Goal: Information Seeking & Learning: Understand process/instructions

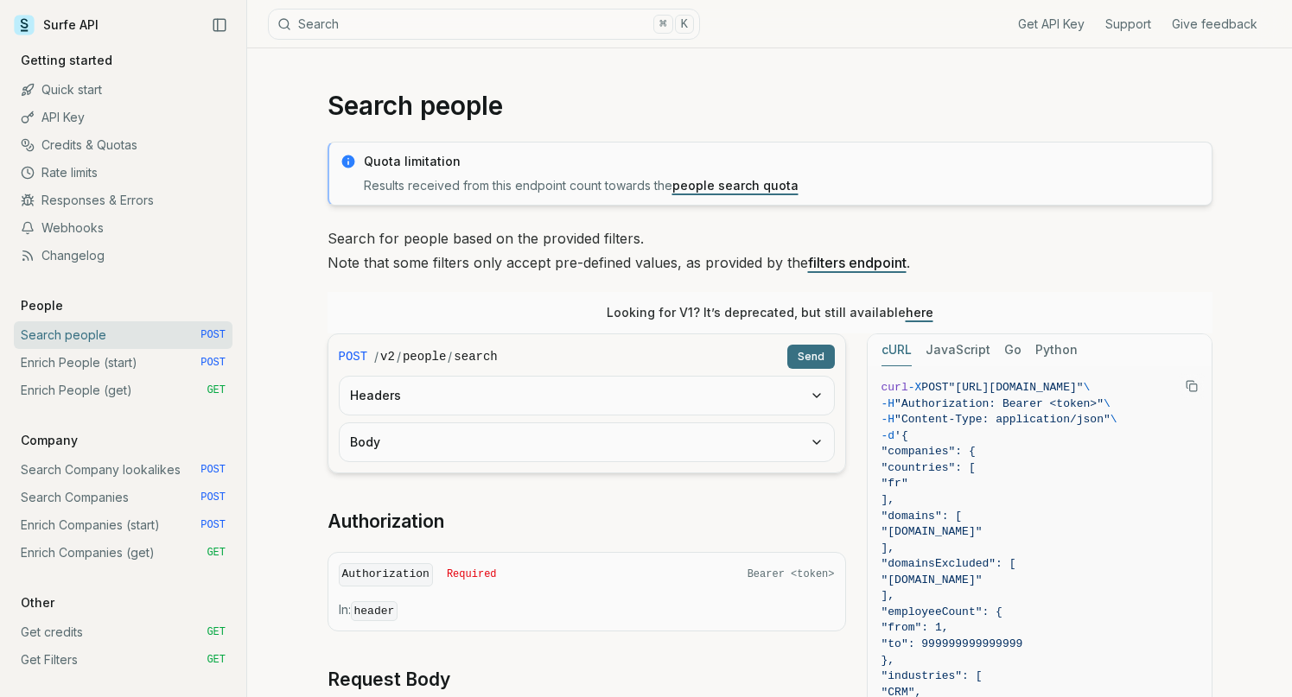
click at [92, 120] on link "API Key" at bounding box center [123, 118] width 219 height 28
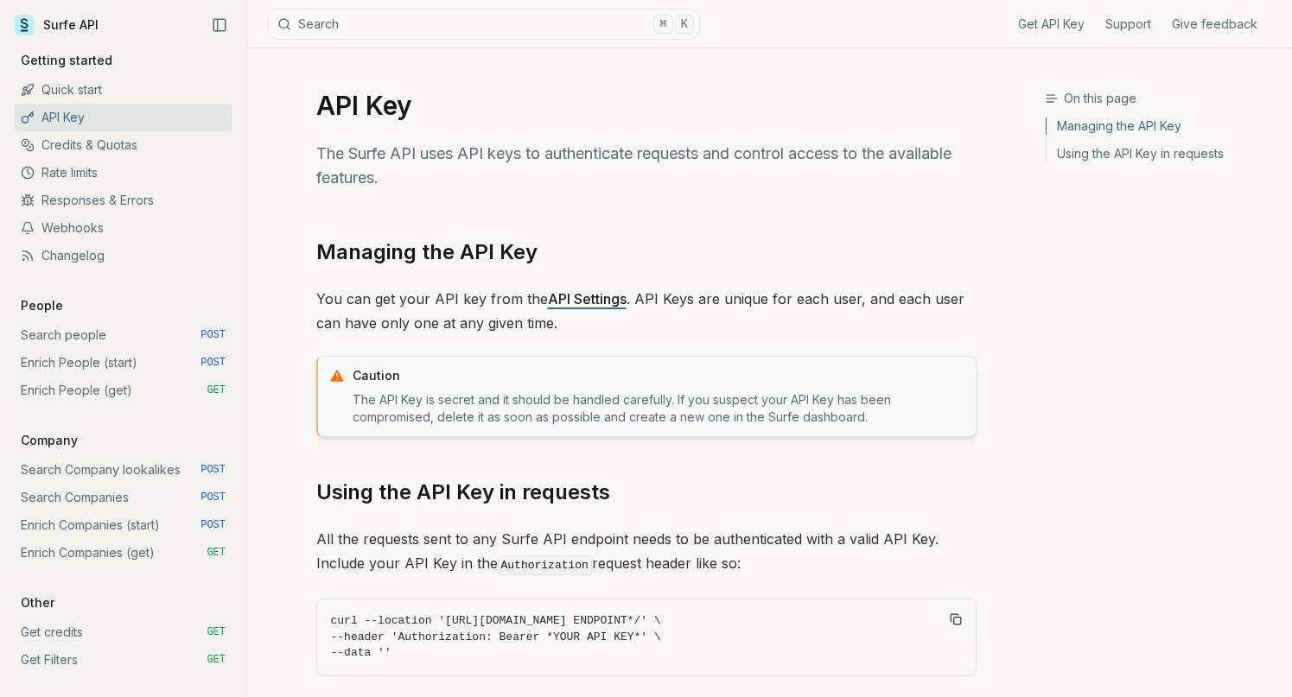
click at [92, 156] on link "Credits & Quotas" at bounding box center [123, 145] width 219 height 28
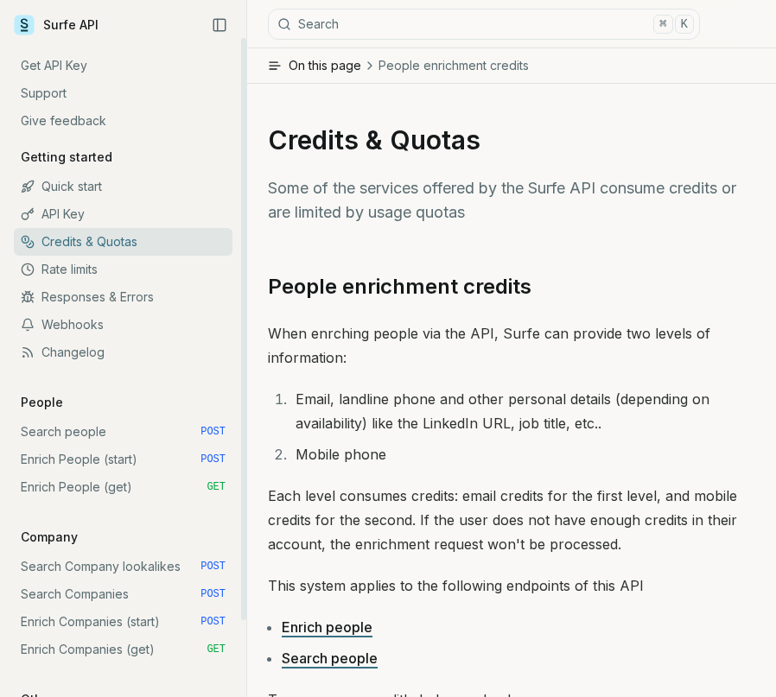
click at [82, 23] on link "Surfe API" at bounding box center [56, 25] width 85 height 26
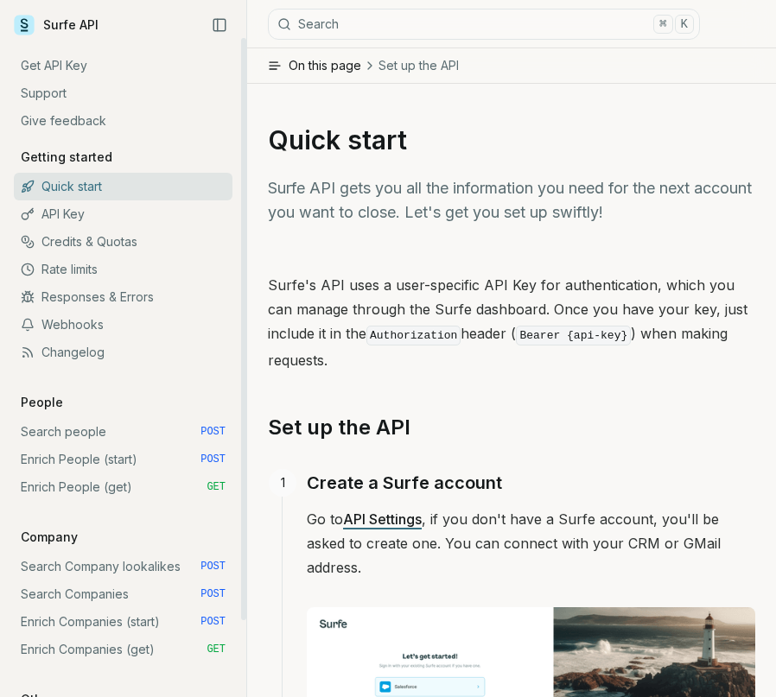
click at [109, 433] on link "Search people POST" at bounding box center [123, 432] width 219 height 28
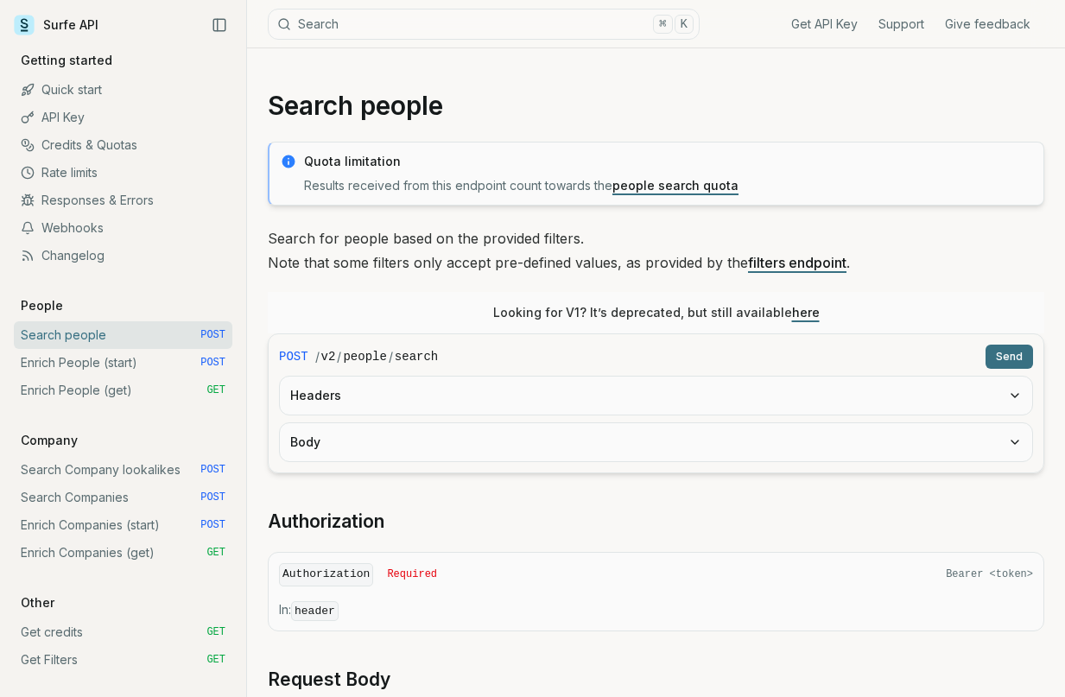
click at [785, 259] on link "filters endpoint" at bounding box center [797, 262] width 98 height 17
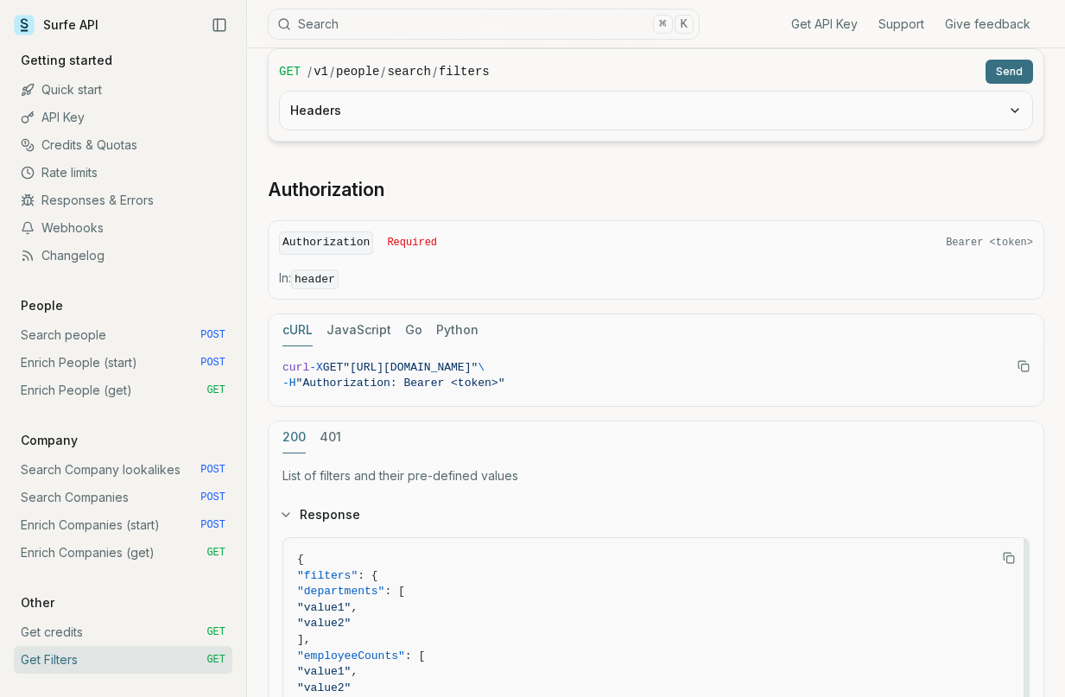
scroll to position [131, 0]
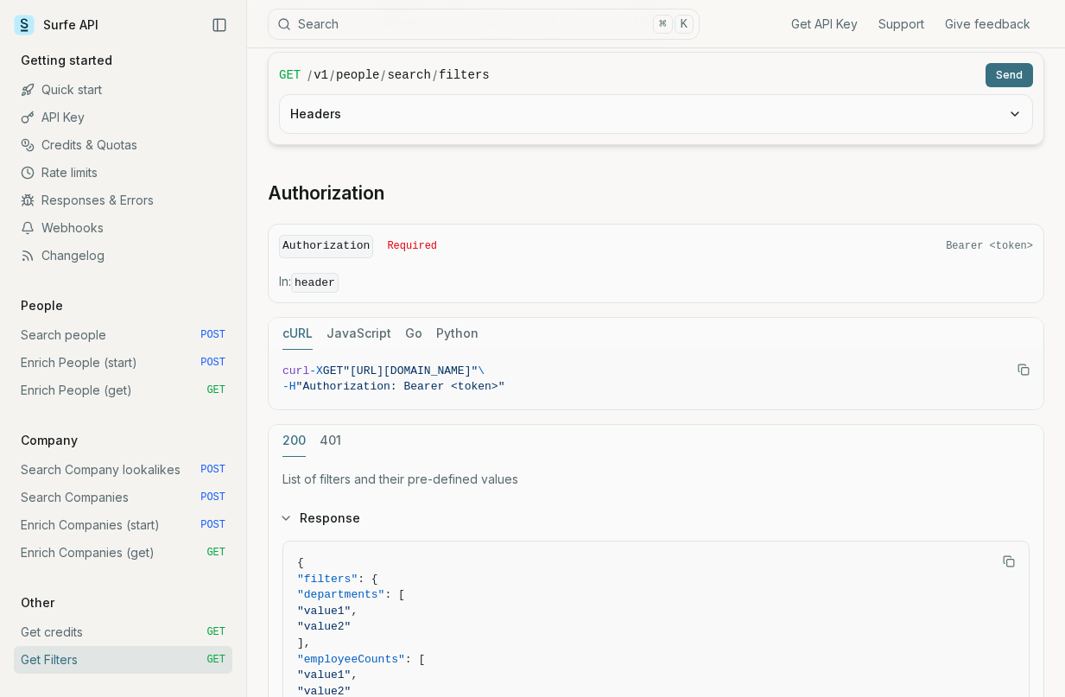
click at [94, 338] on link "Search people POST" at bounding box center [123, 335] width 219 height 28
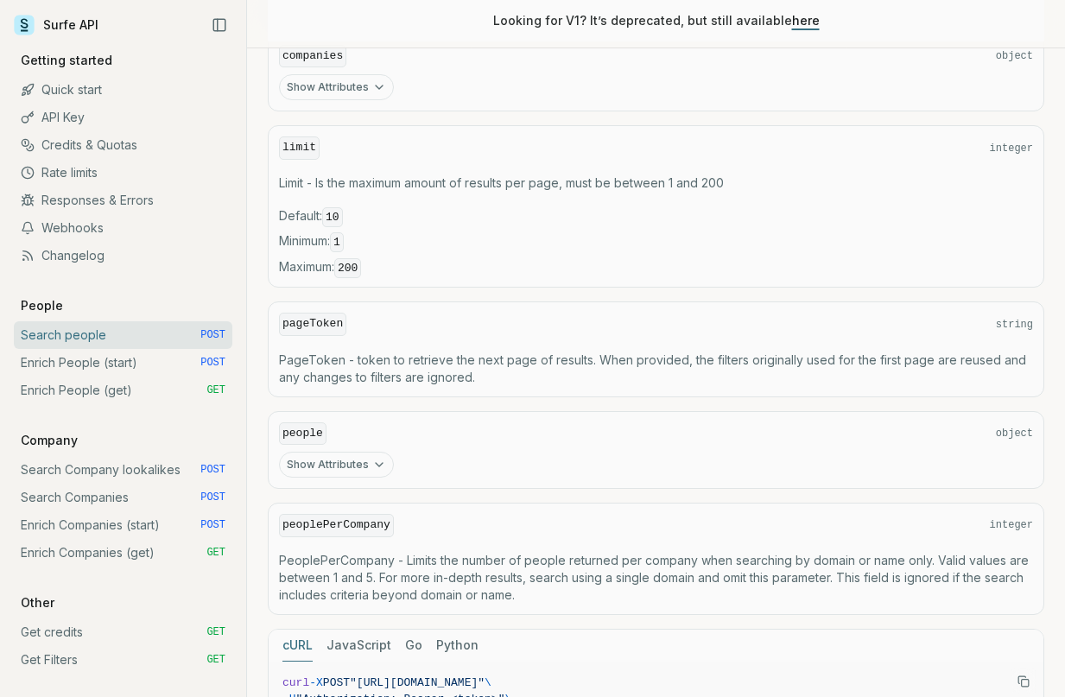
scroll to position [767, 0]
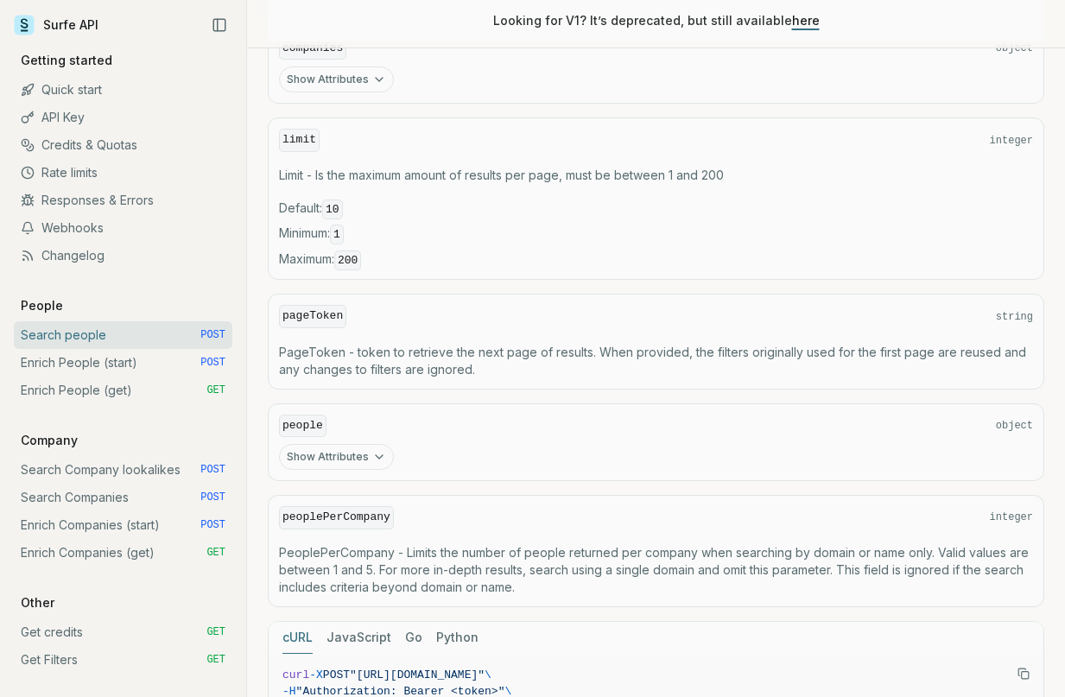
click at [372, 451] on icon "button" at bounding box center [379, 457] width 14 height 14
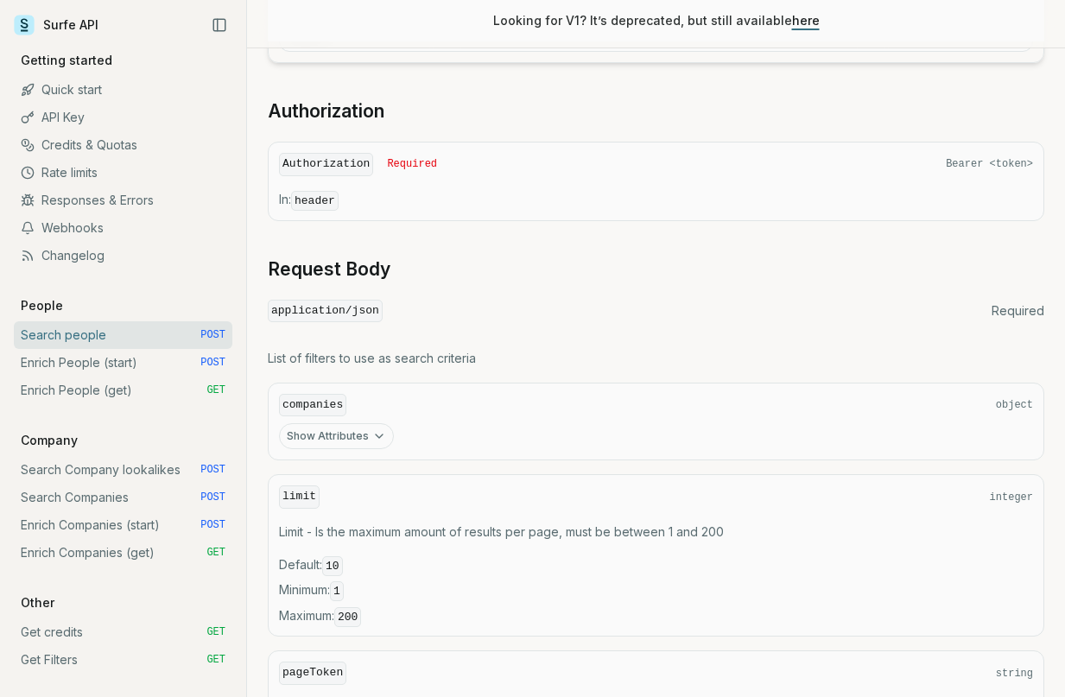
scroll to position [423, 0]
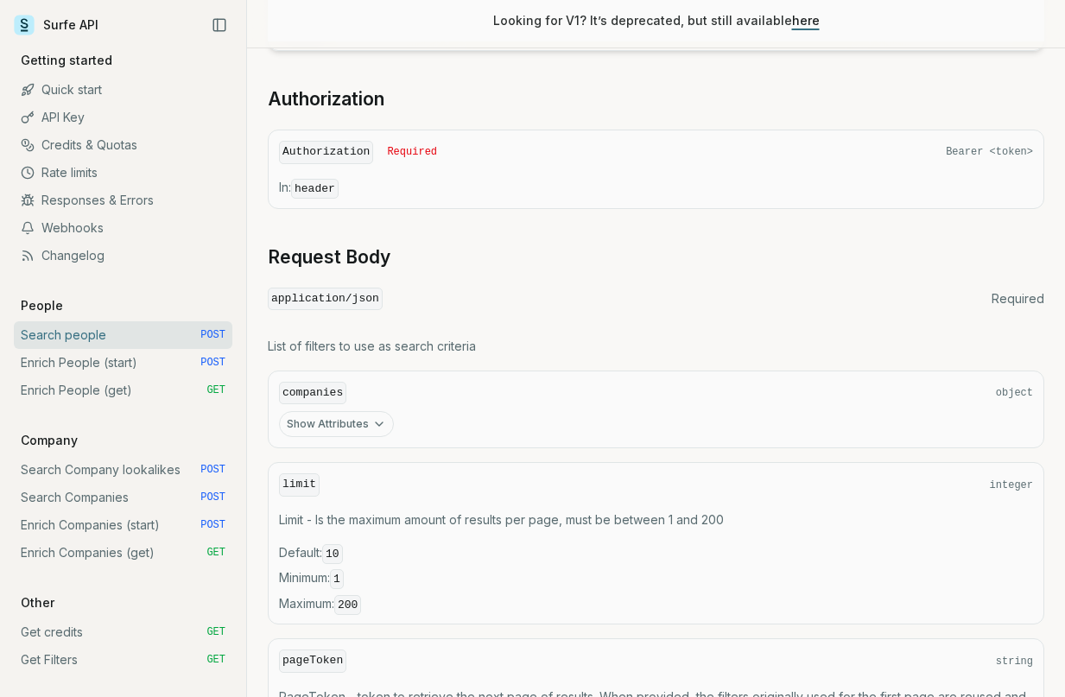
click at [353, 426] on button "Show Attributes" at bounding box center [336, 424] width 115 height 26
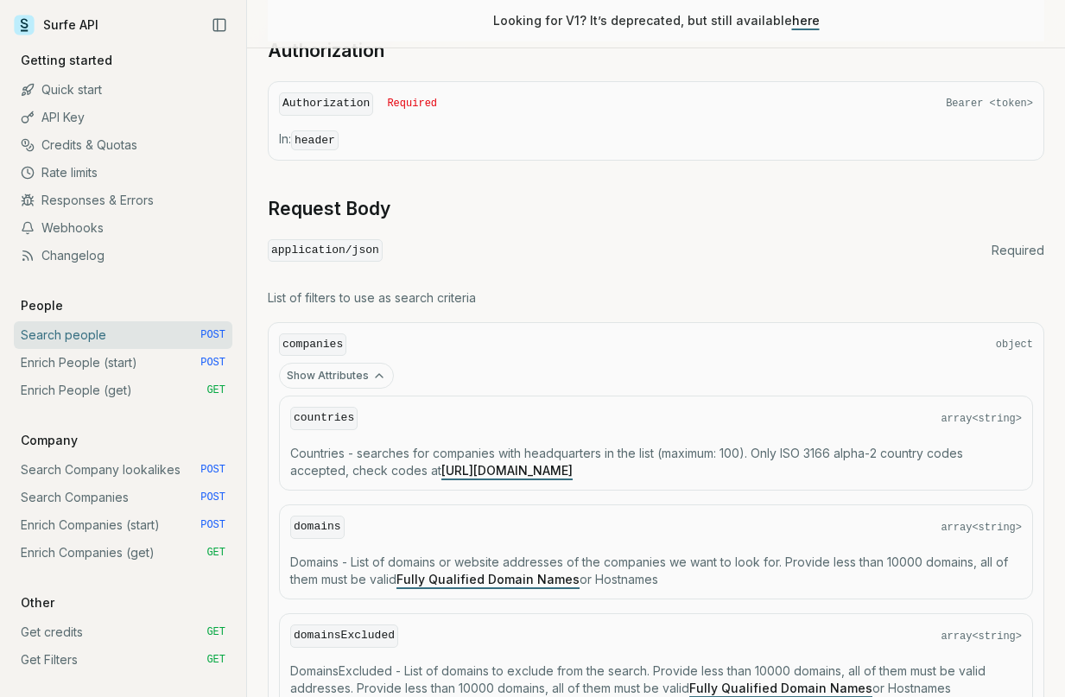
scroll to position [284, 0]
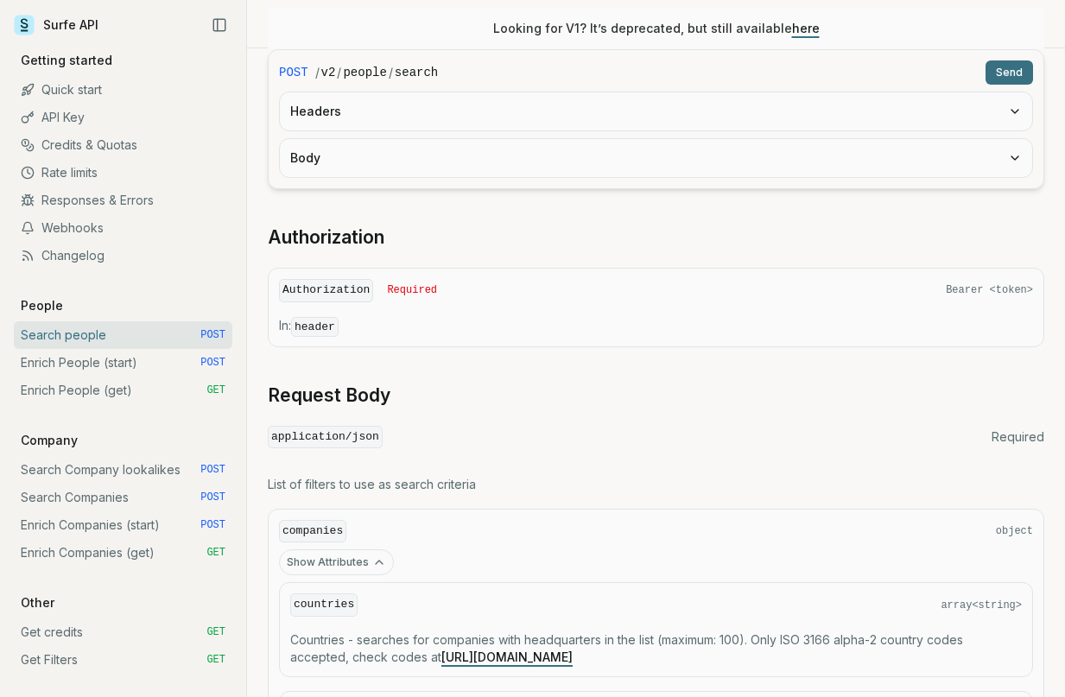
click at [172, 365] on link "Enrich People (start) POST" at bounding box center [123, 363] width 219 height 28
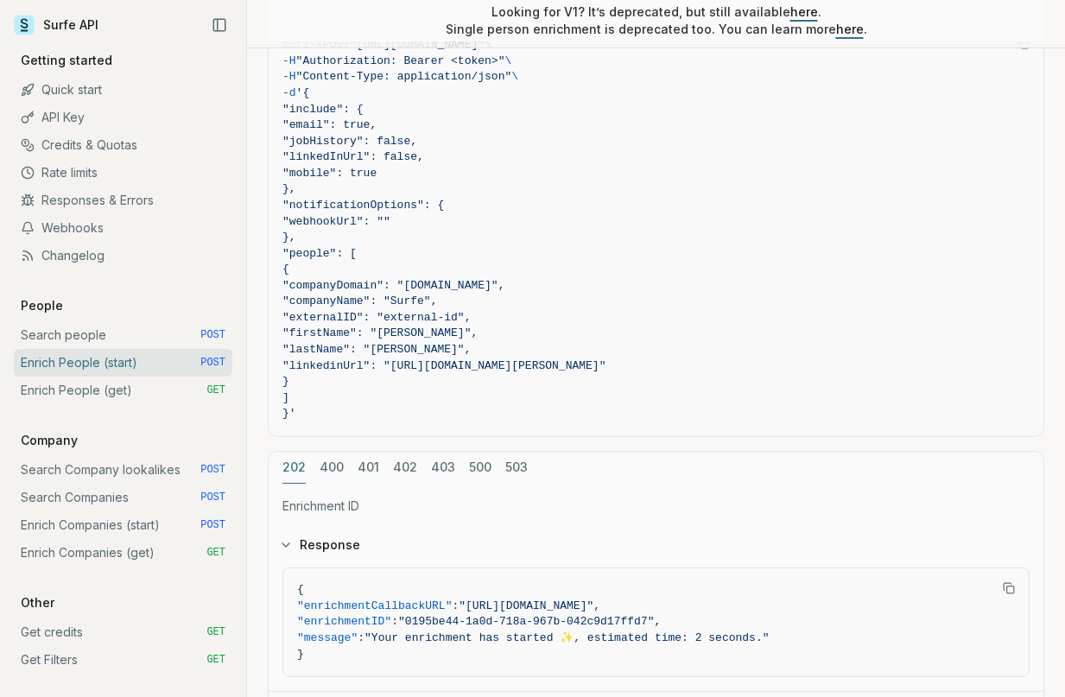
scroll to position [1483, 0]
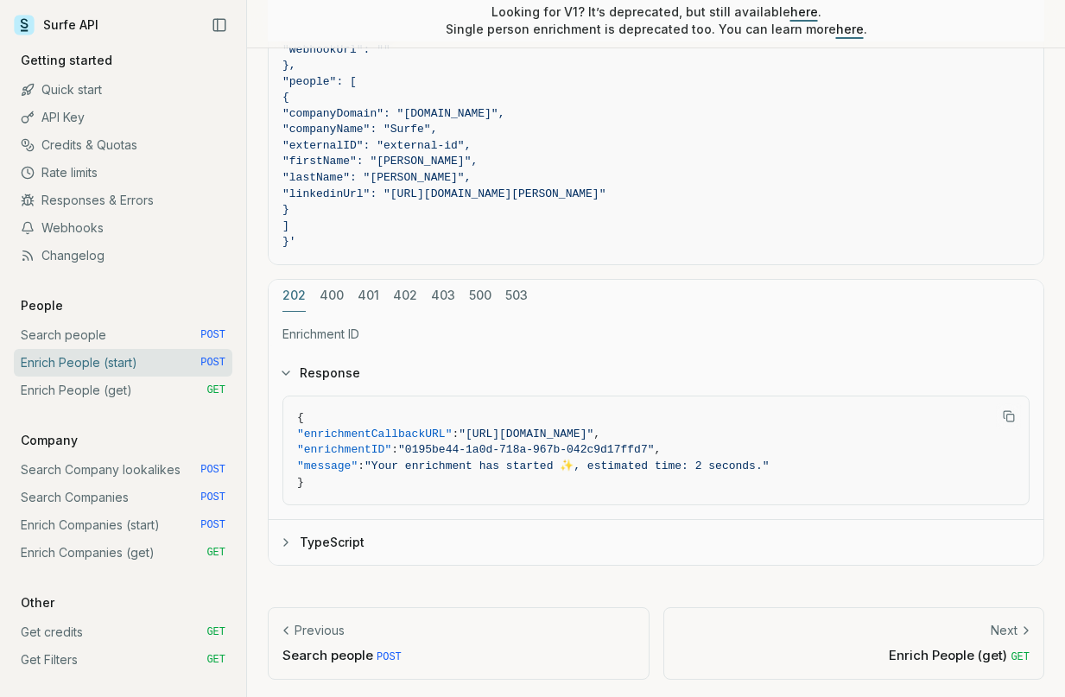
click at [95, 394] on link "Enrich People (get) GET" at bounding box center [123, 391] width 219 height 28
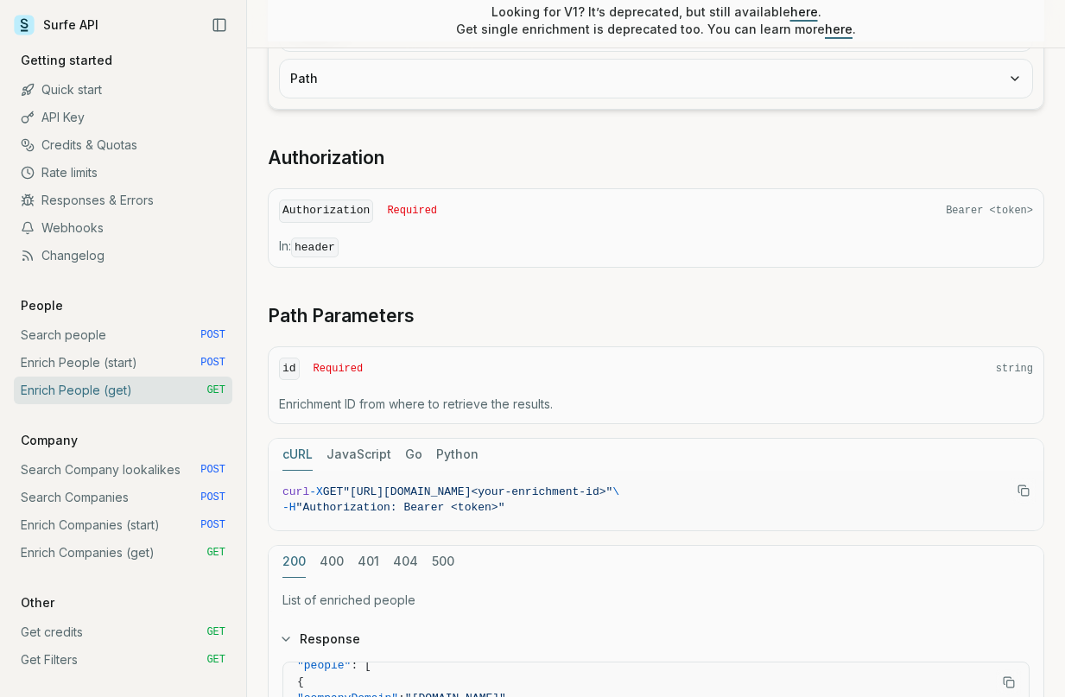
scroll to position [507, 0]
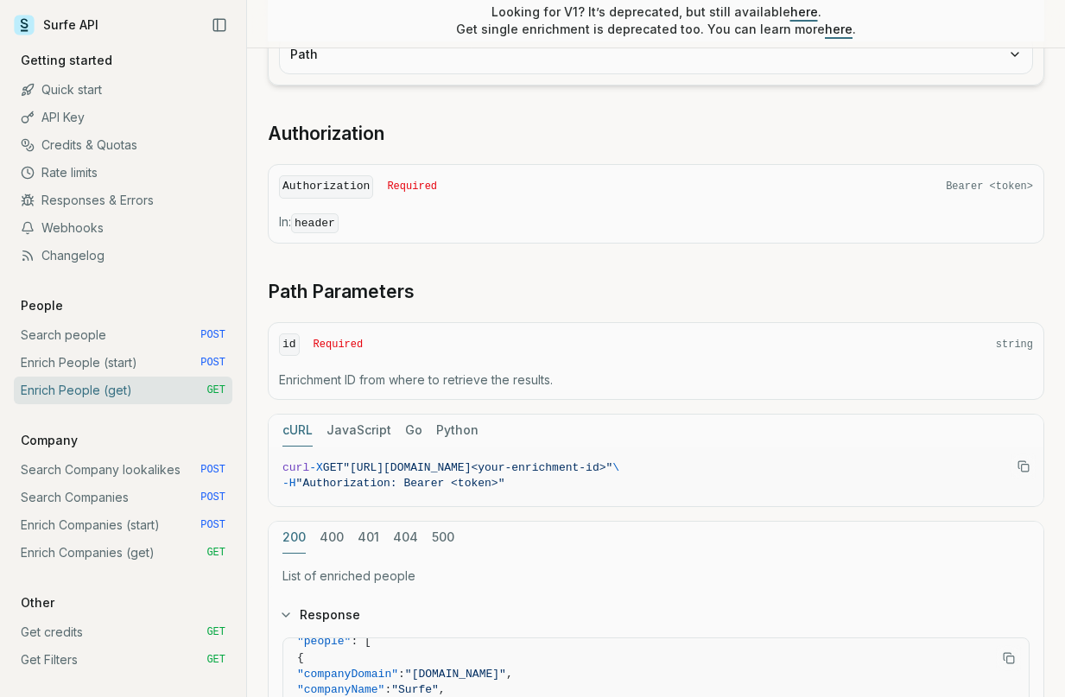
click at [154, 352] on link "Enrich People (start) POST" at bounding box center [123, 363] width 219 height 28
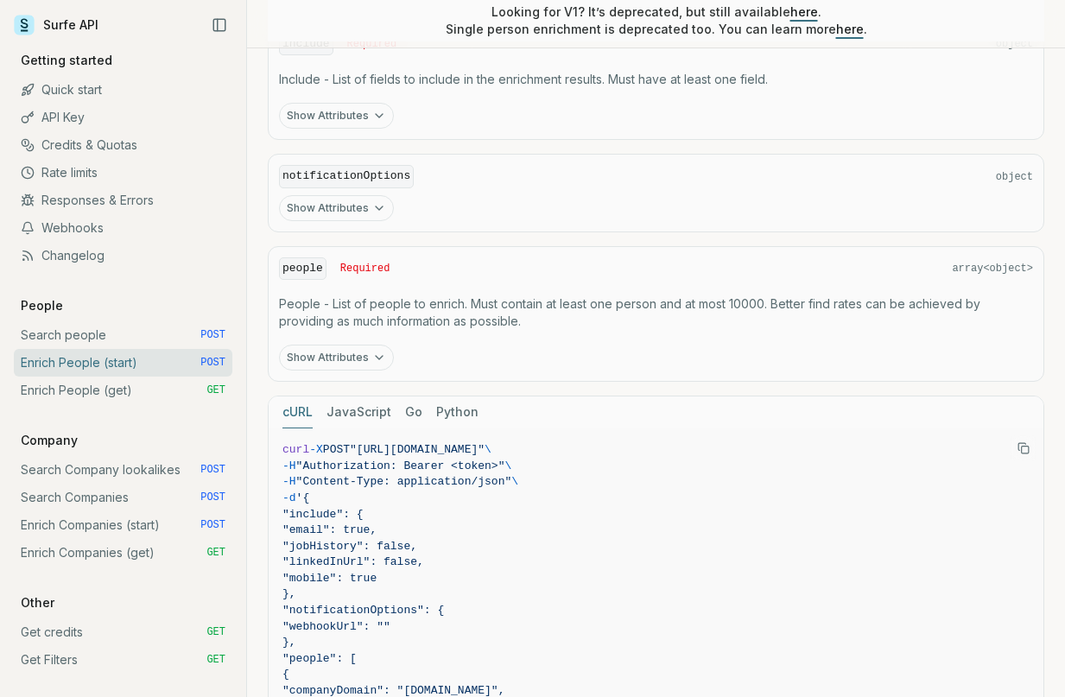
scroll to position [931, 0]
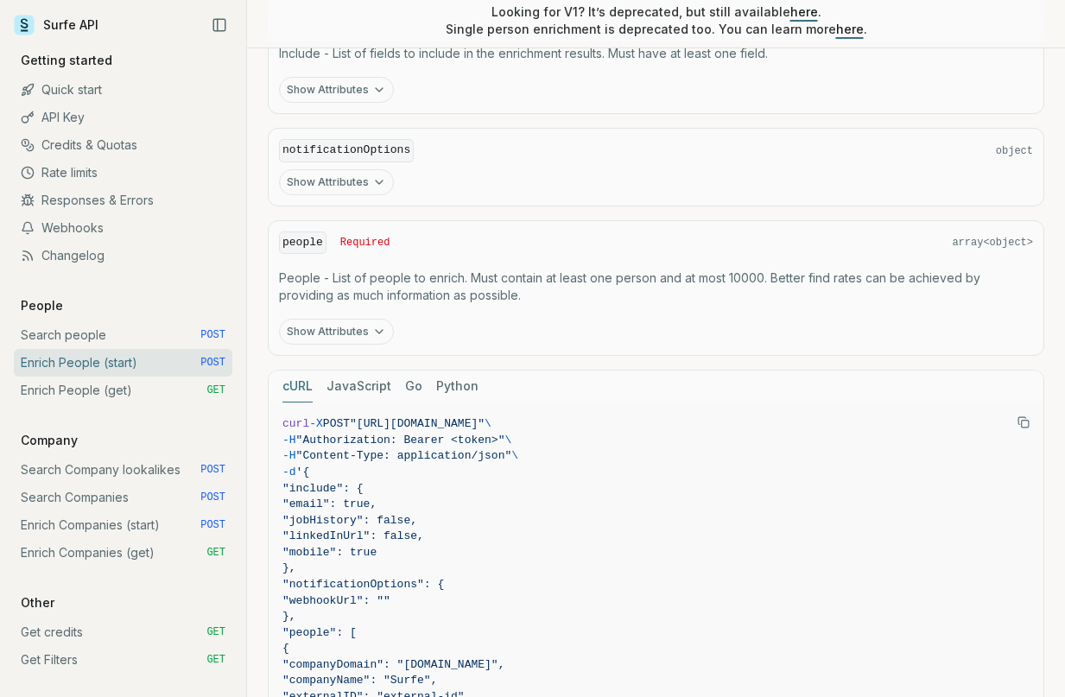
click at [178, 331] on link "Search people POST" at bounding box center [123, 335] width 219 height 28
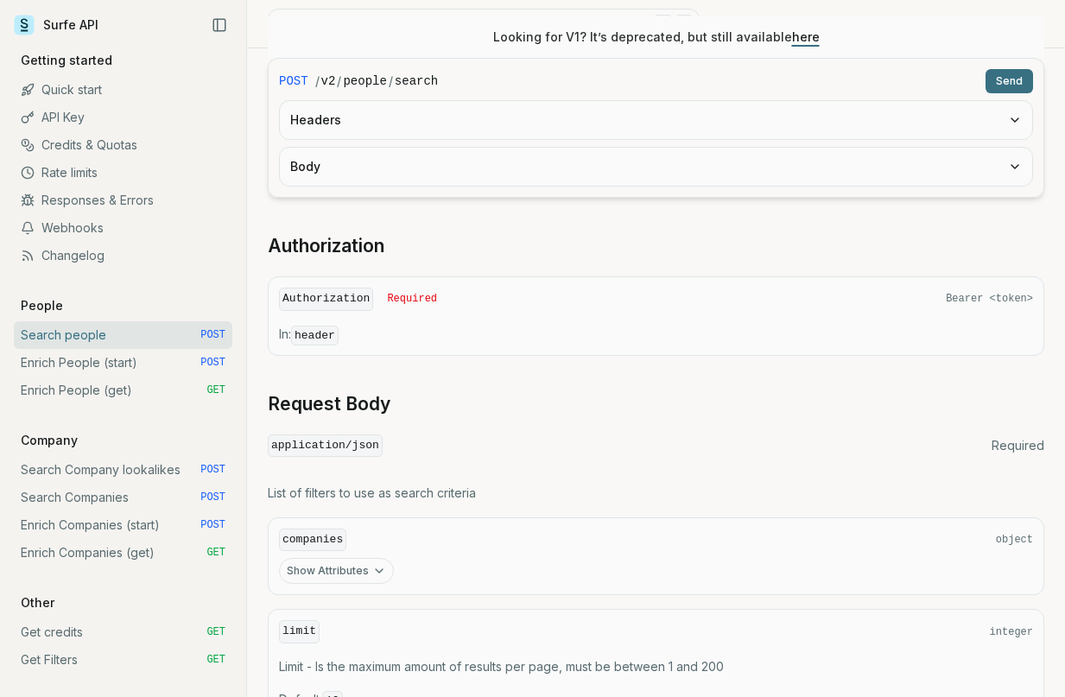
scroll to position [296, 0]
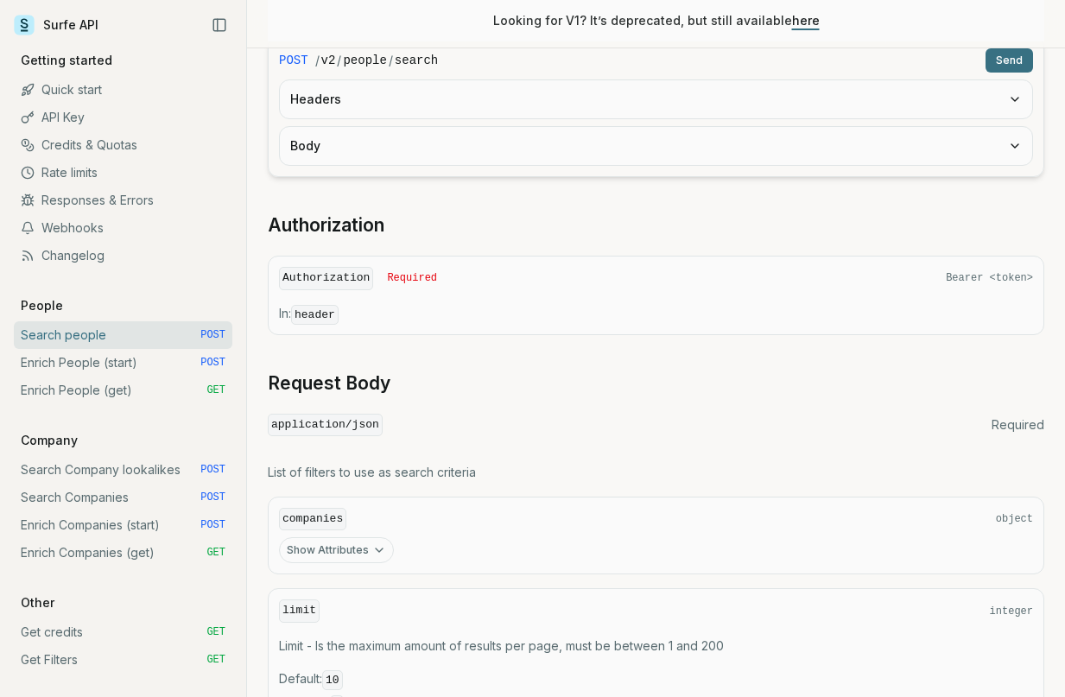
click at [173, 372] on link "Enrich People (start) POST" at bounding box center [123, 363] width 219 height 28
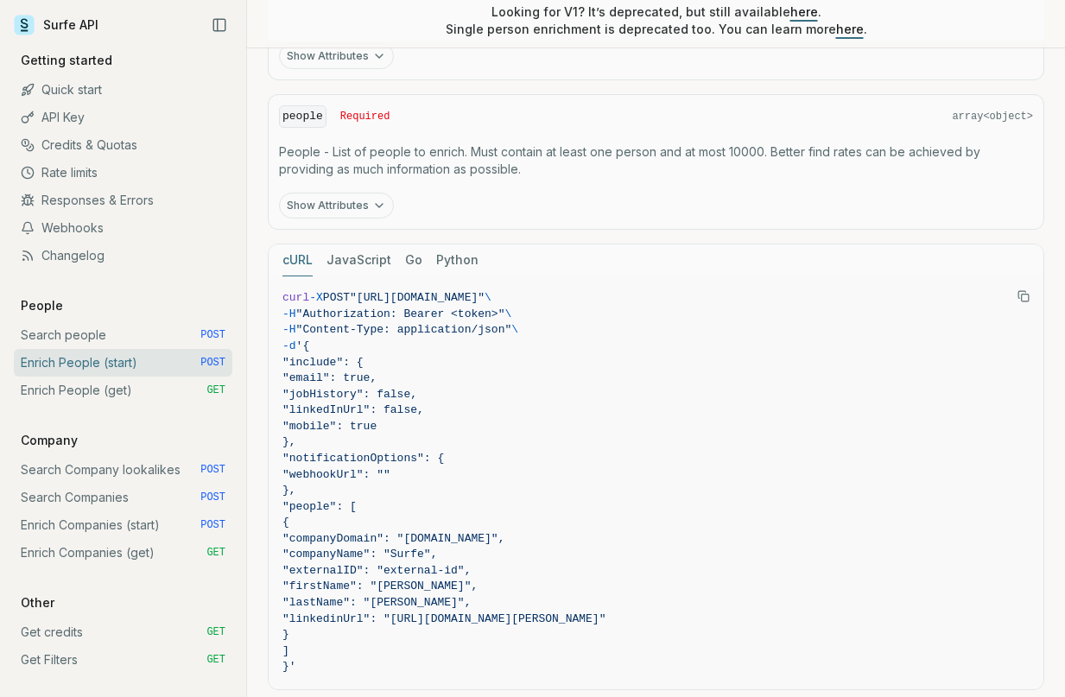
scroll to position [1041, 0]
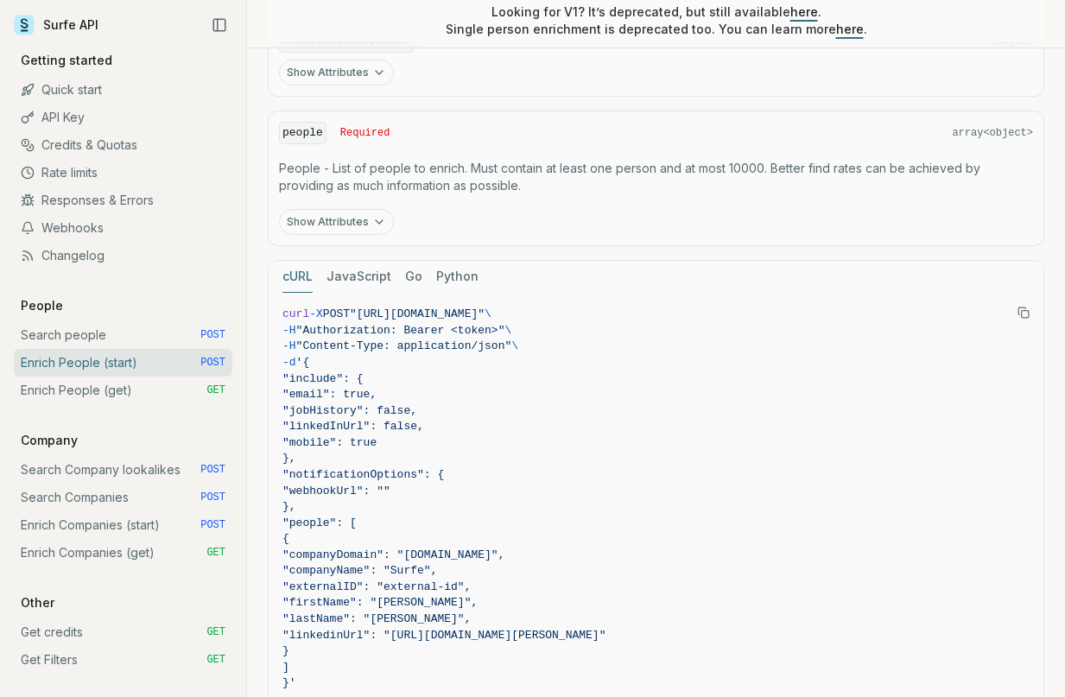
click at [1027, 311] on rect "Copy Text" at bounding box center [1025, 314] width 7 height 7
click at [132, 389] on link "Enrich People (get) GET" at bounding box center [123, 391] width 219 height 28
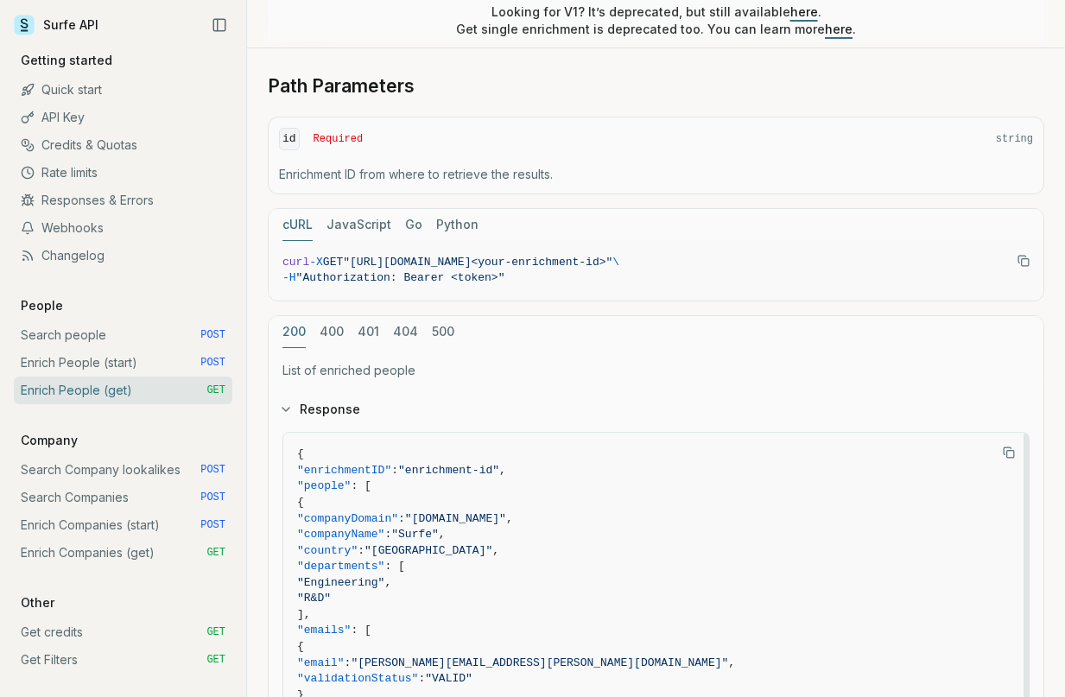
scroll to position [711, 0]
click at [1022, 257] on icon "Copy Text" at bounding box center [1024, 263] width 12 height 12
